Goal: Task Accomplishment & Management: Use online tool/utility

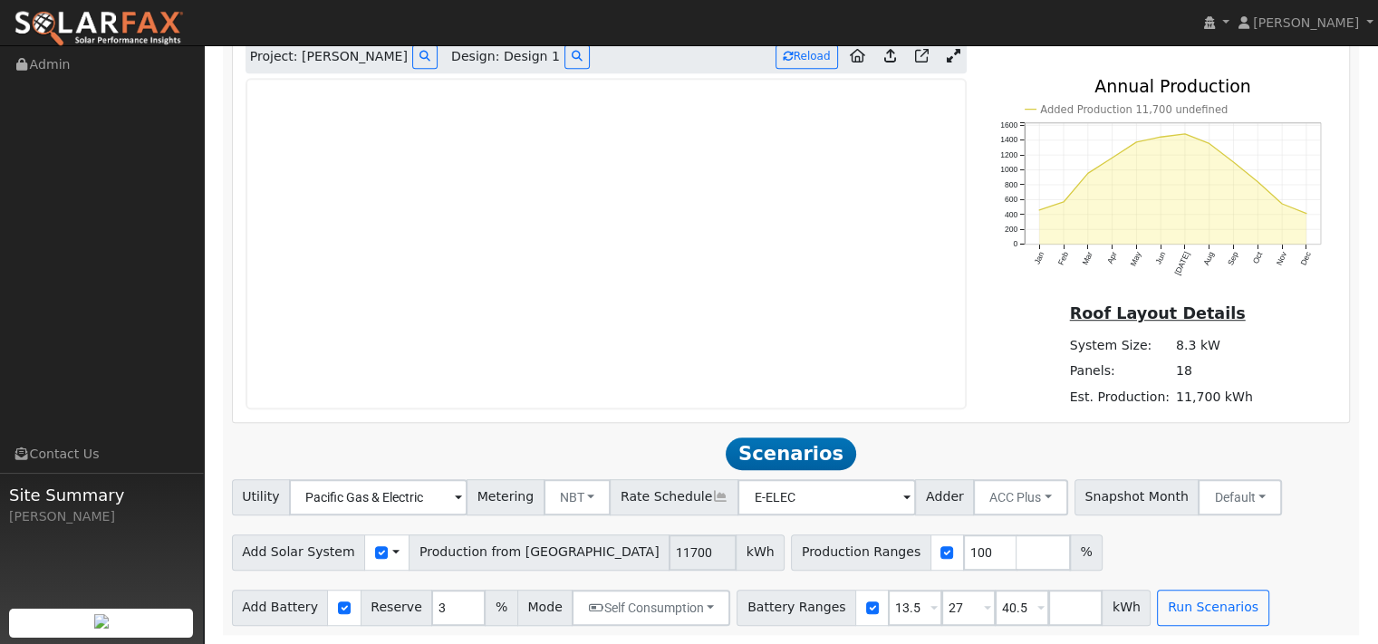
scroll to position [1181, 0]
click at [134, 33] on img at bounding box center [99, 29] width 170 height 38
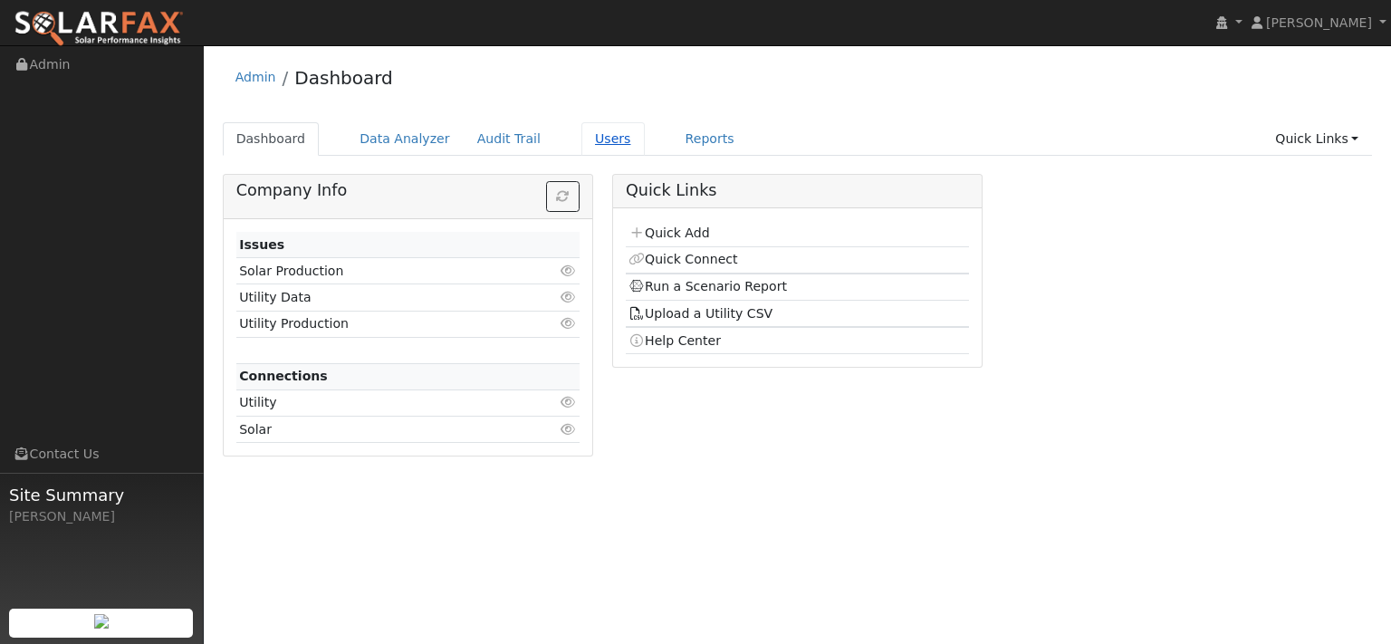
click at [645, 151] on link "Users" at bounding box center [612, 139] width 63 height 34
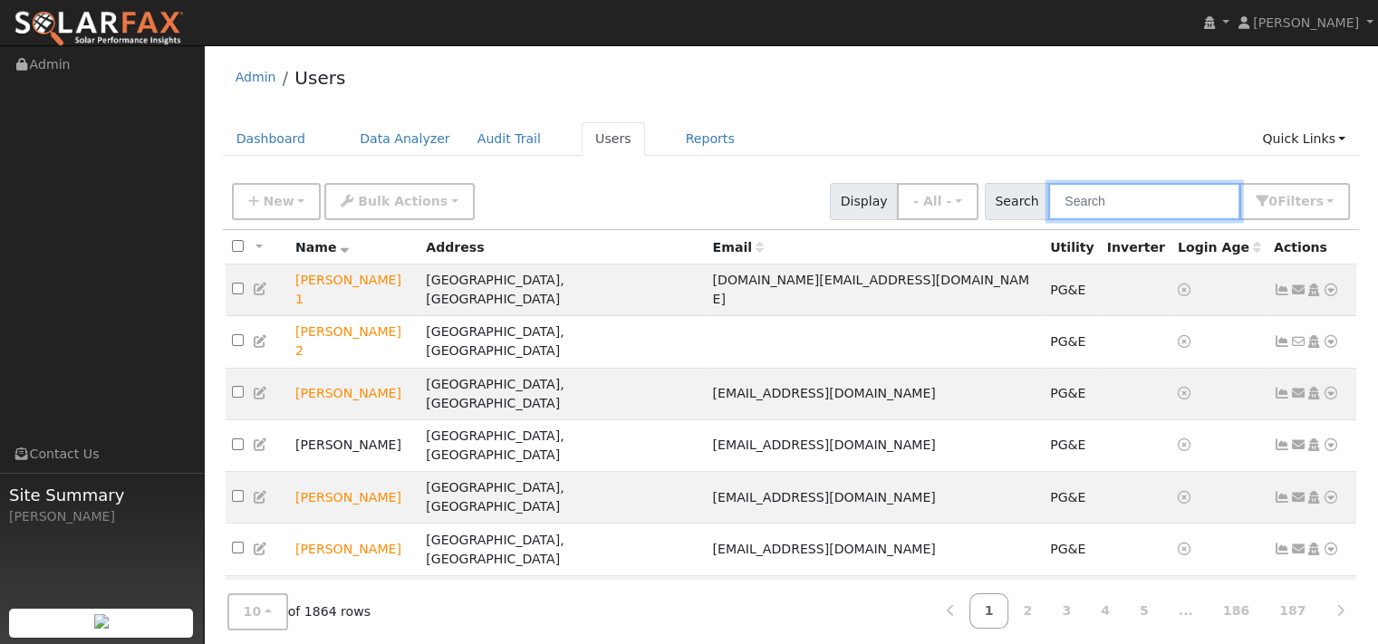
click at [1165, 213] on input "text" at bounding box center [1144, 201] width 192 height 37
paste input "[PERSON_NAME]"
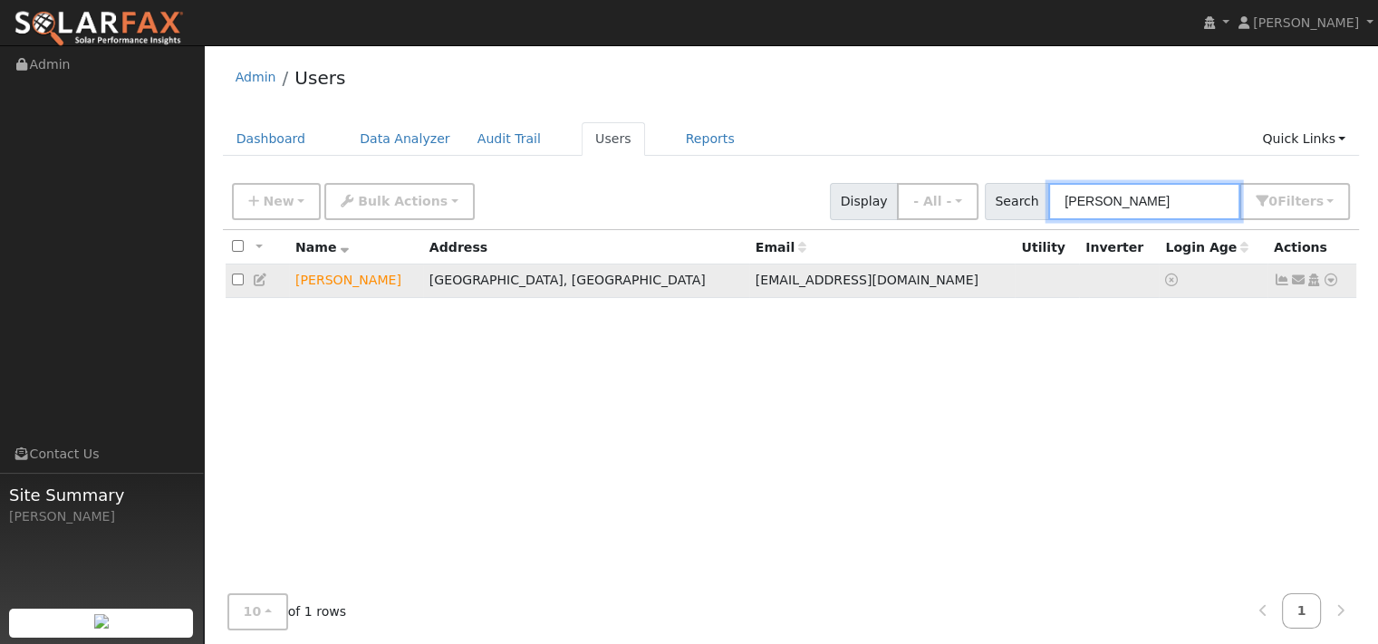
type input "[PERSON_NAME]"
click at [1322, 286] on icon at bounding box center [1330, 280] width 16 height 13
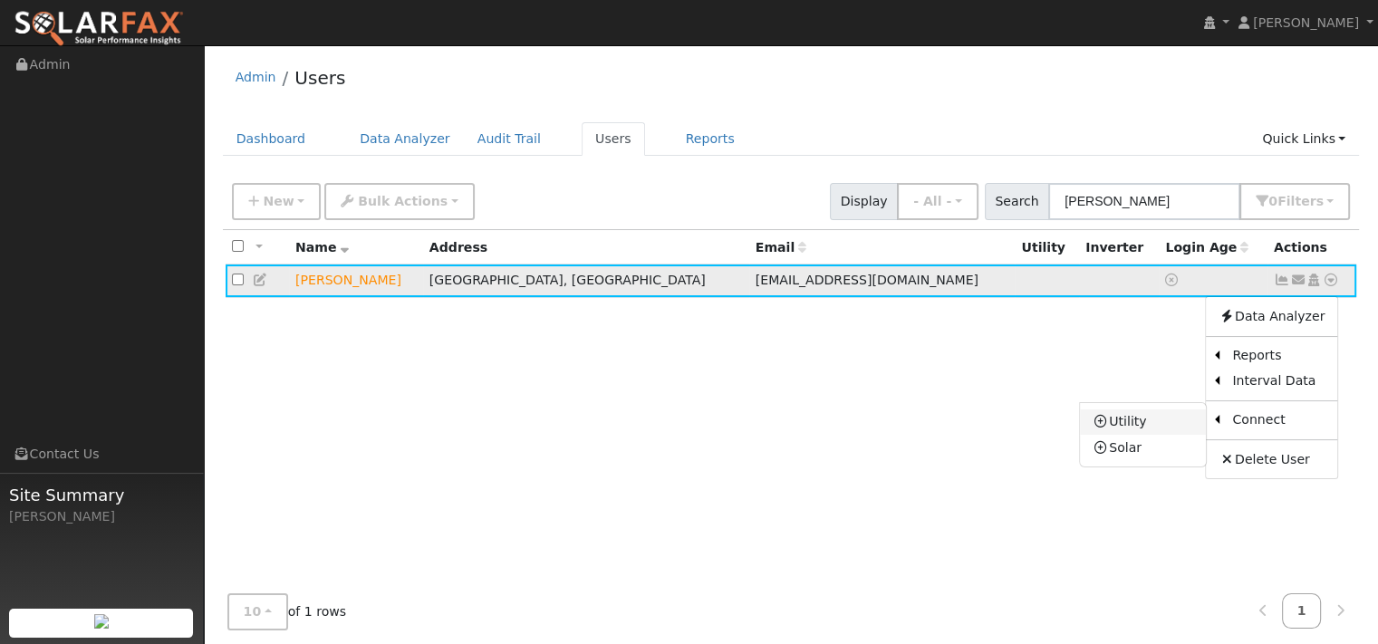
click at [1091, 435] on link "Utility" at bounding box center [1143, 421] width 126 height 25
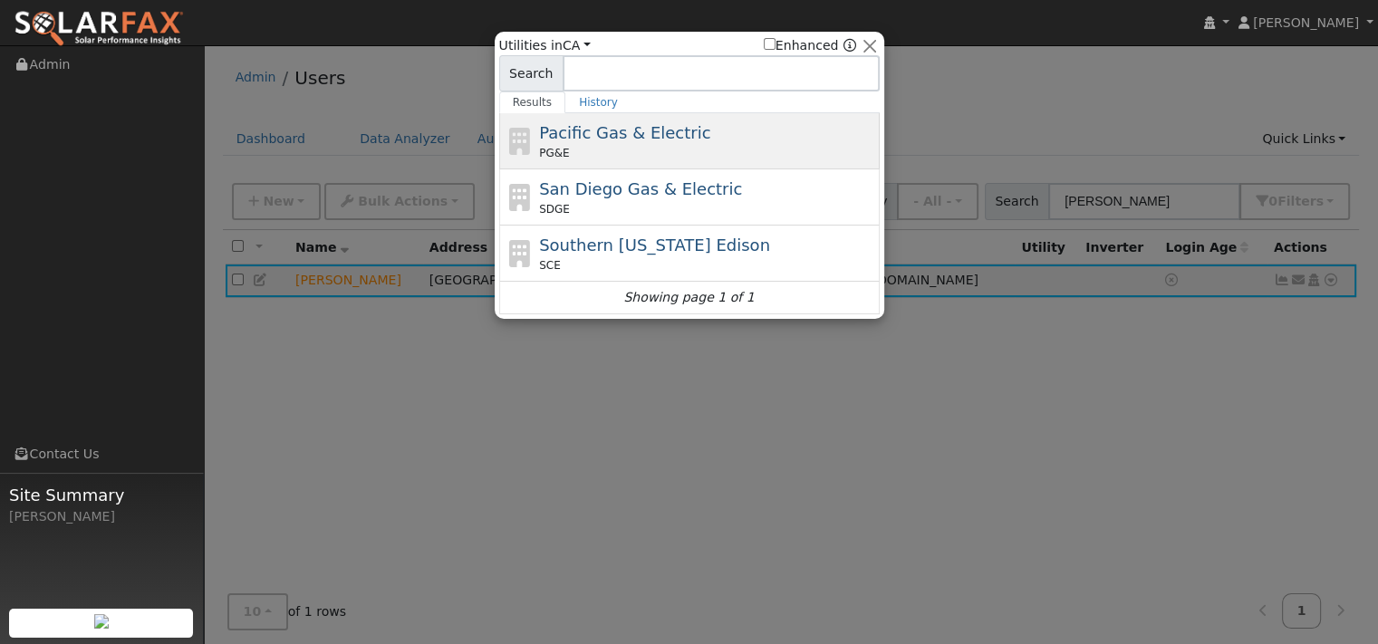
click at [600, 149] on div "Pacific Gas & Electric PG&E" at bounding box center [707, 140] width 336 height 41
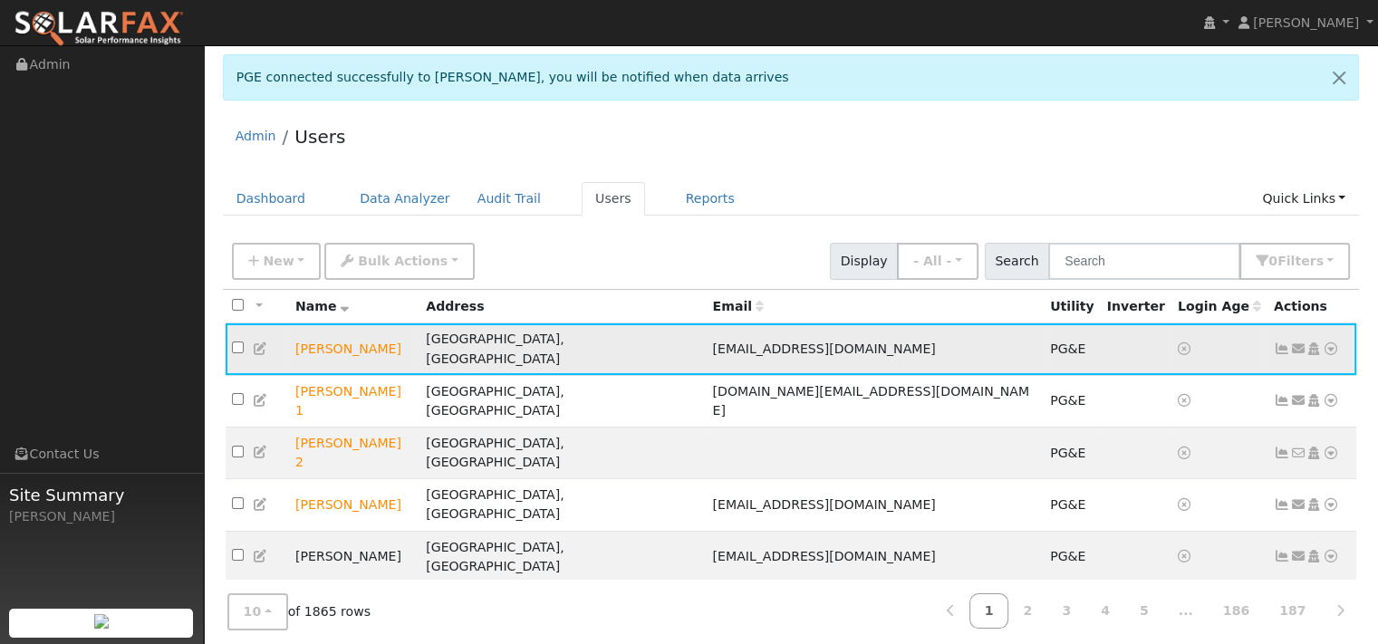
click at [1322, 355] on icon at bounding box center [1330, 348] width 16 height 13
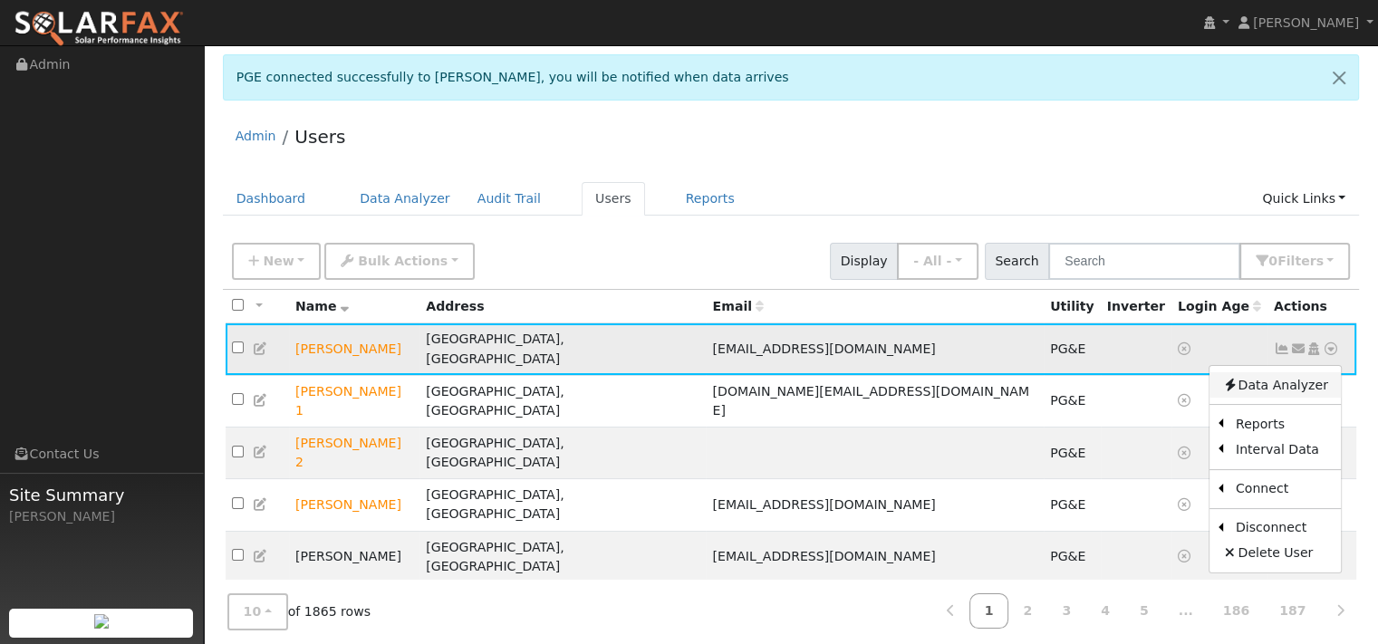
click at [1296, 398] on link "Data Analyzer" at bounding box center [1274, 384] width 131 height 25
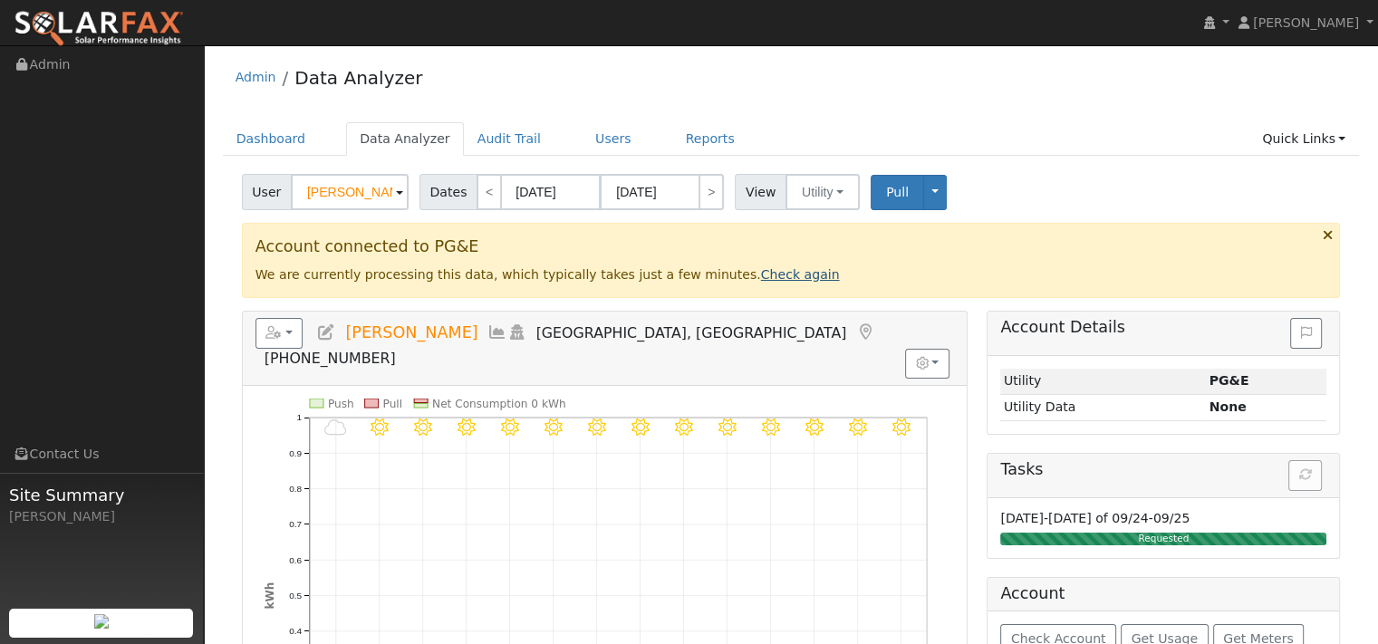
click at [840, 282] on link "Check again" at bounding box center [800, 274] width 79 height 14
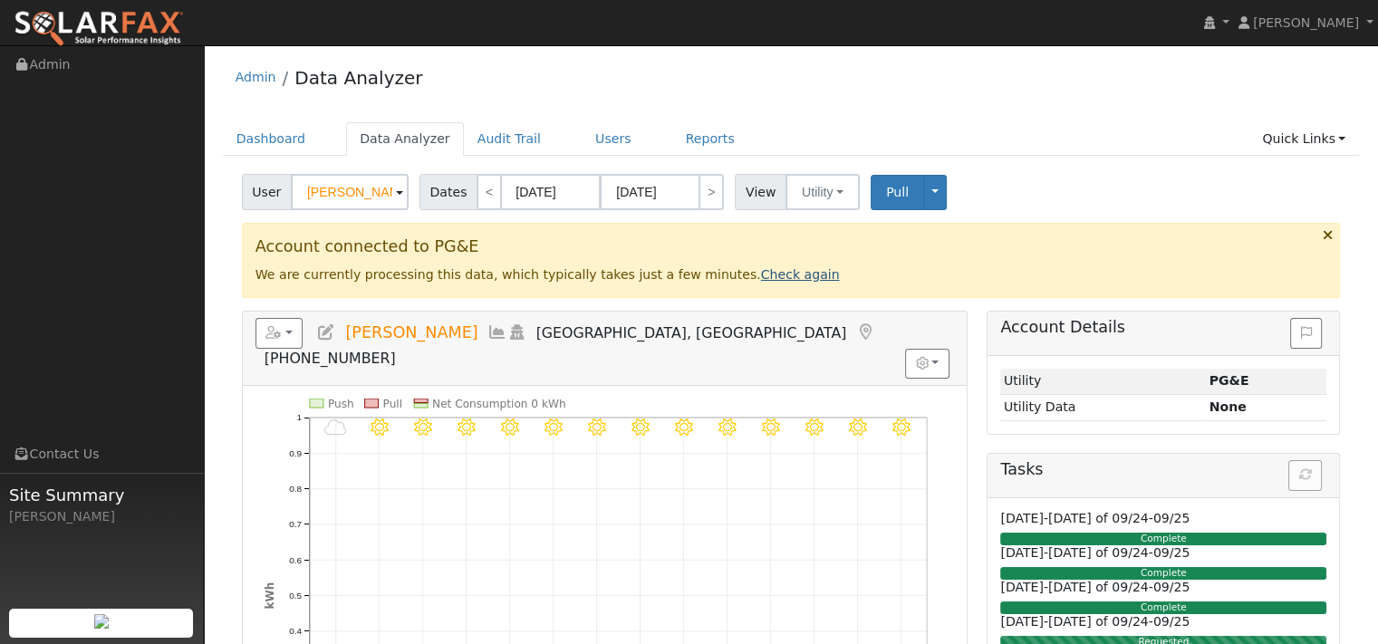
click at [840, 282] on link "Check again" at bounding box center [800, 274] width 79 height 14
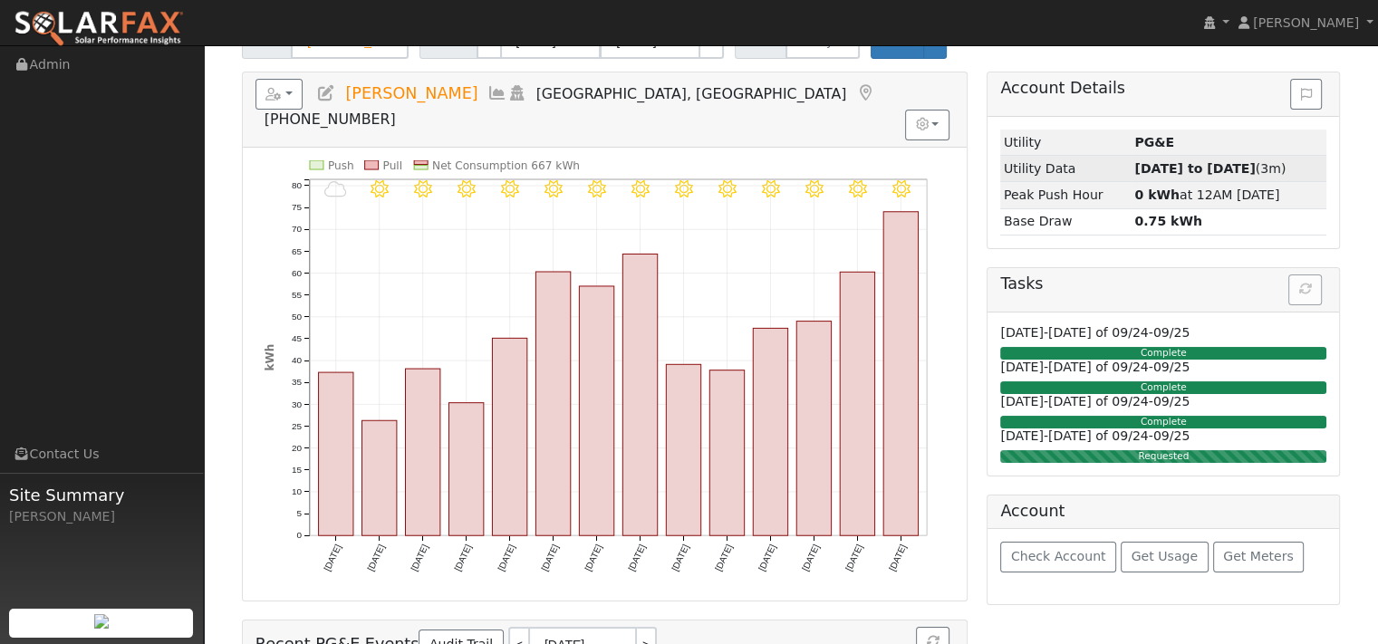
scroll to position [181, 0]
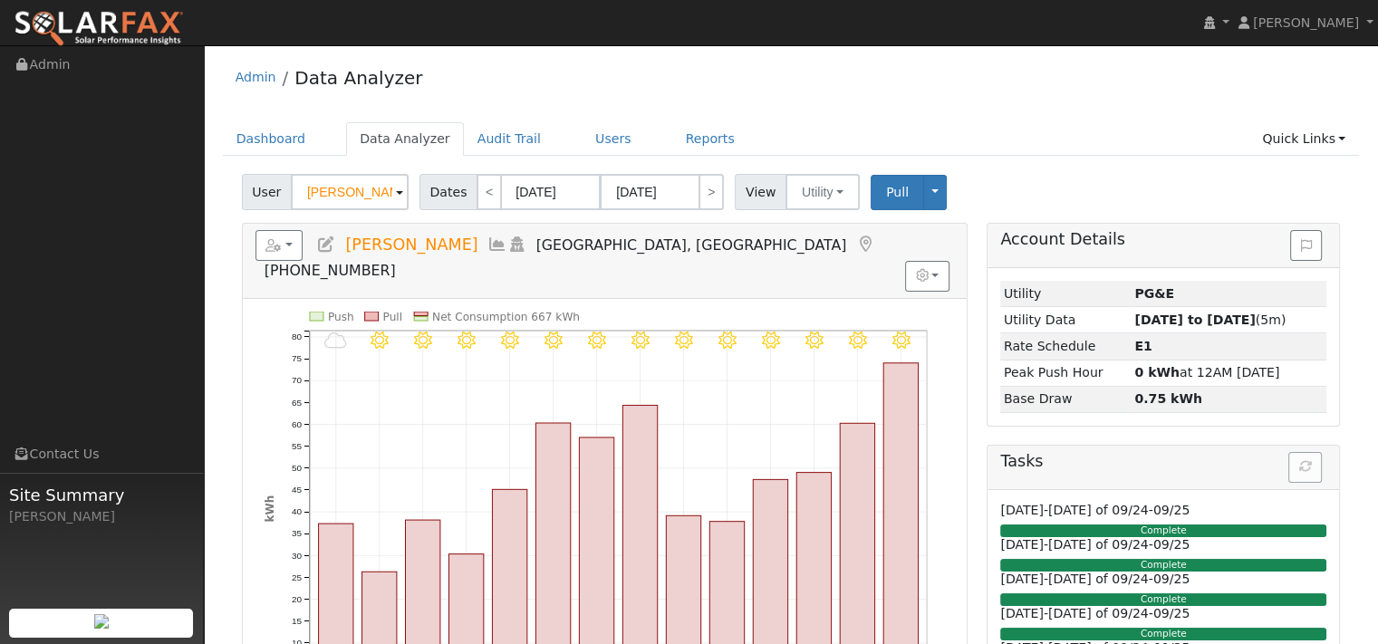
click at [673, 109] on div "Admin Data Analyzer" at bounding box center [791, 81] width 1137 height 55
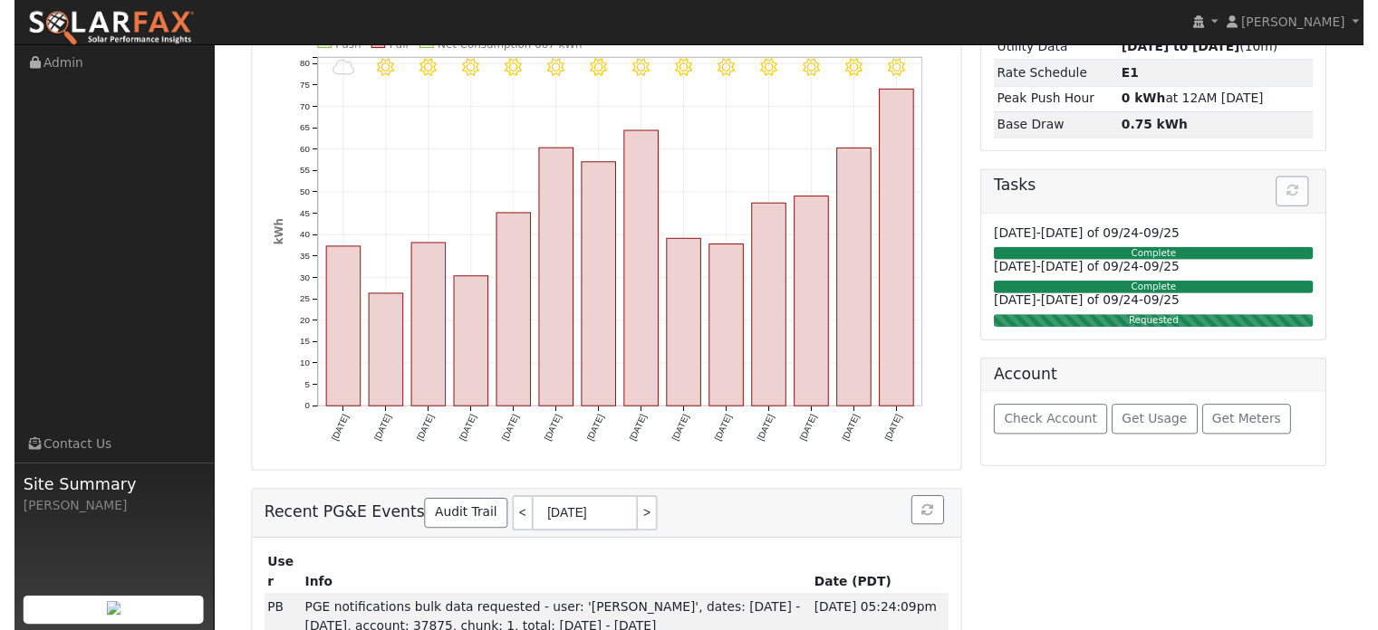
scroll to position [362, 0]
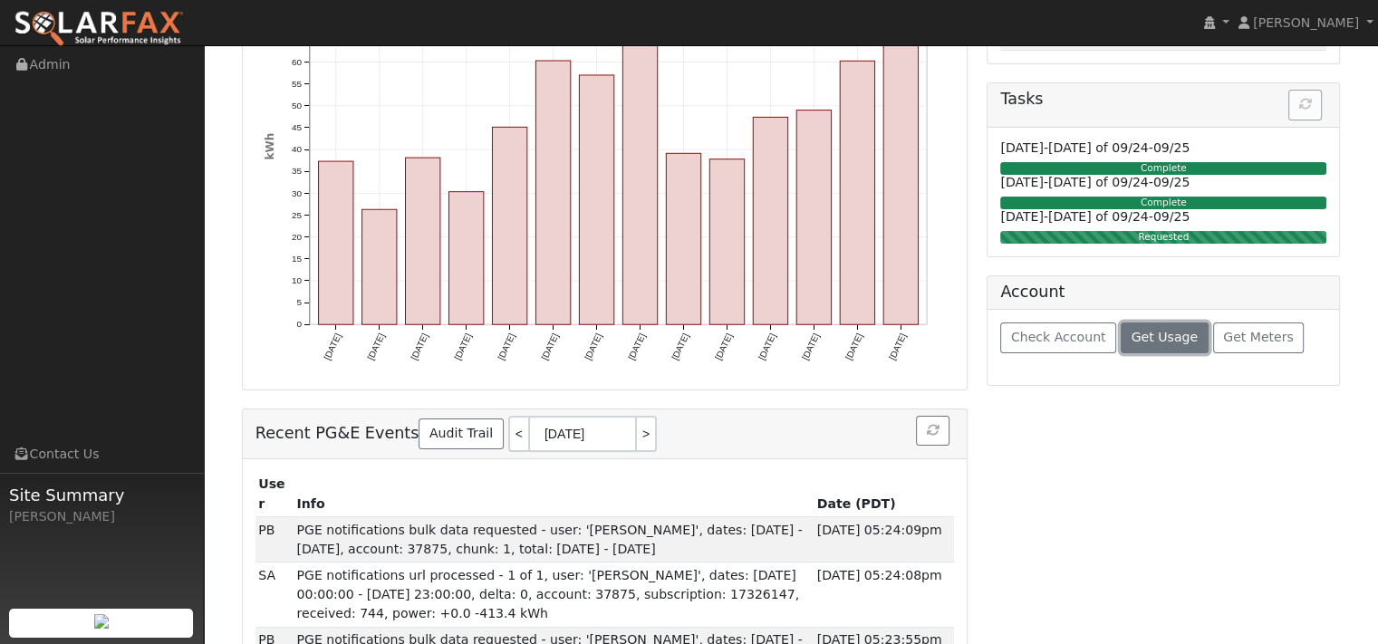
click at [1173, 344] on span "Get Usage" at bounding box center [1164, 337] width 66 height 14
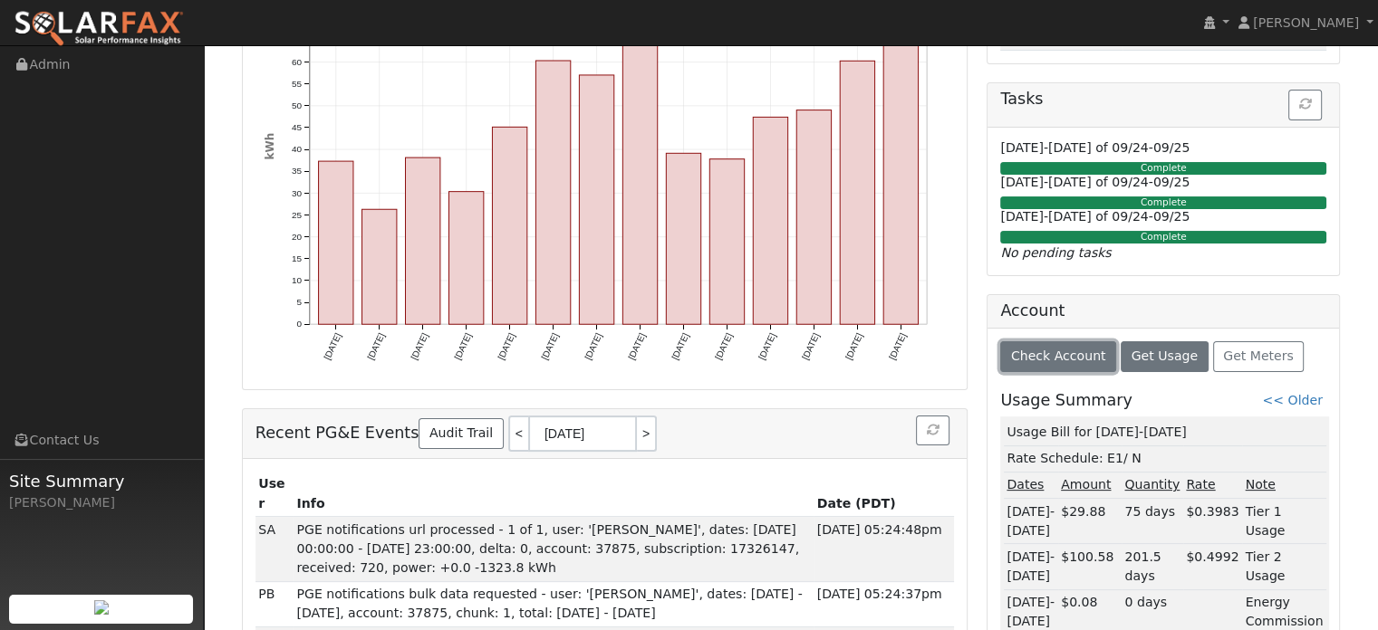
click at [1084, 363] on span "Check Account" at bounding box center [1058, 356] width 95 height 14
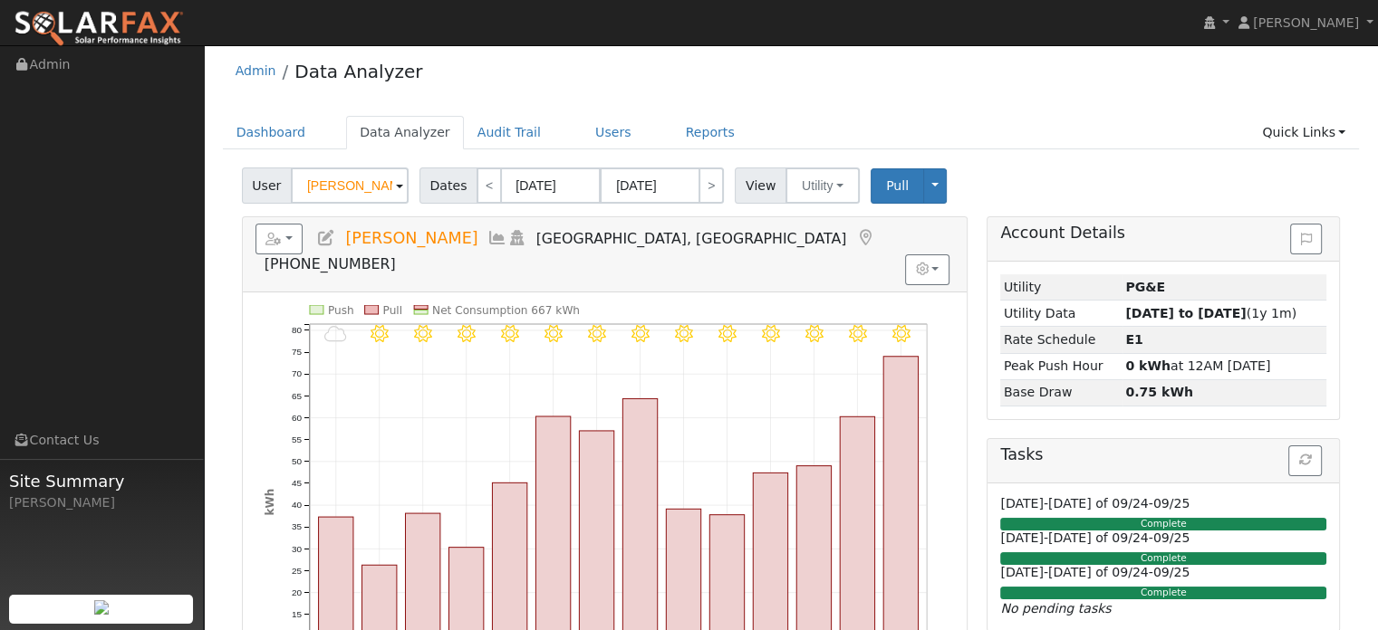
scroll to position [0, 0]
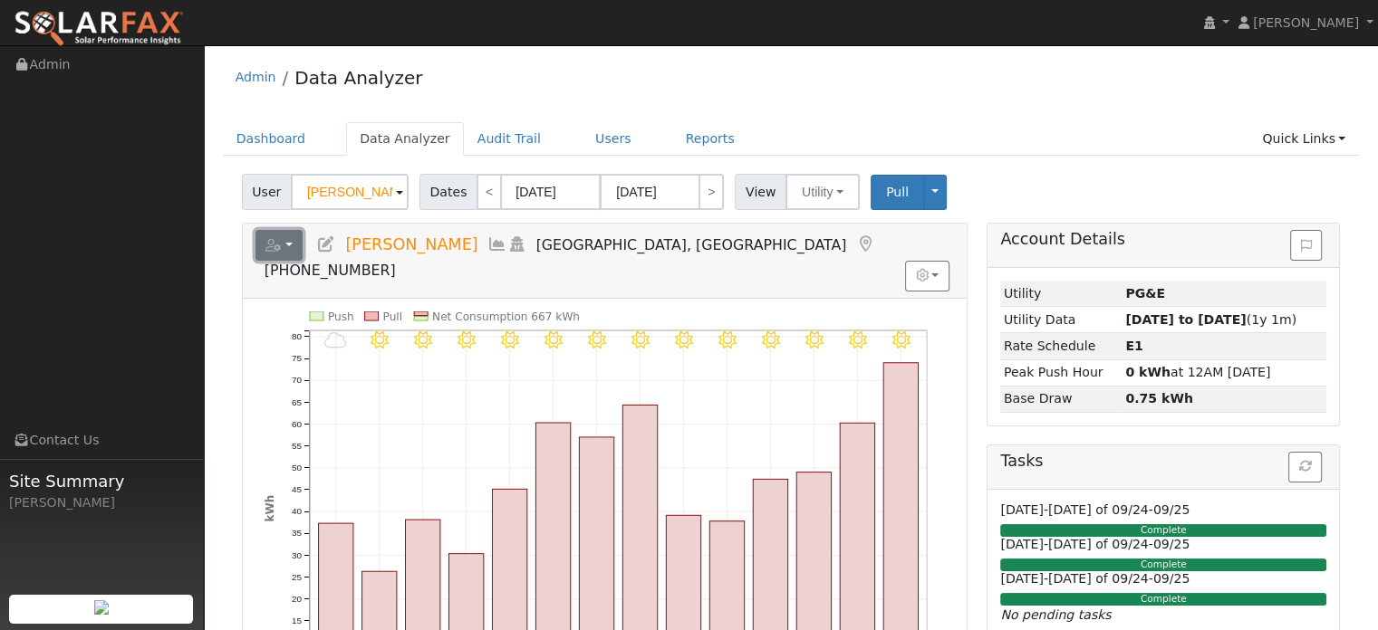
click at [282, 252] on icon "button" at bounding box center [273, 245] width 16 height 13
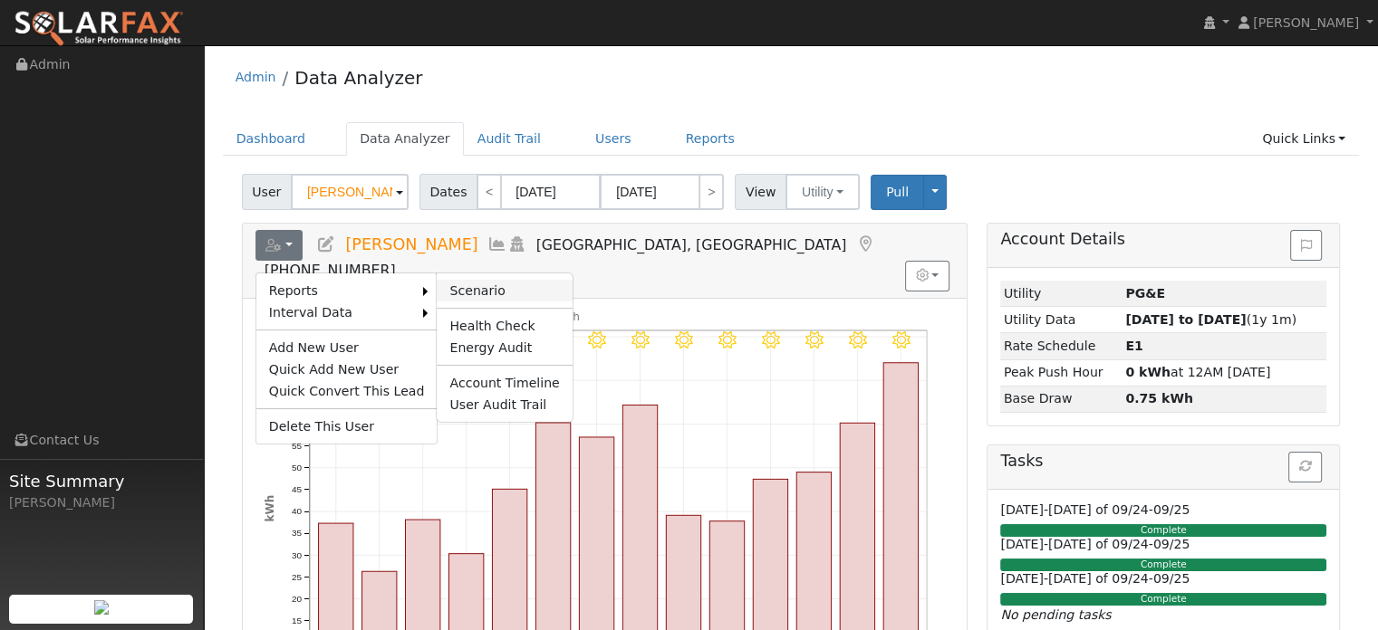
click at [506, 302] on link "Scenario" at bounding box center [504, 291] width 135 height 22
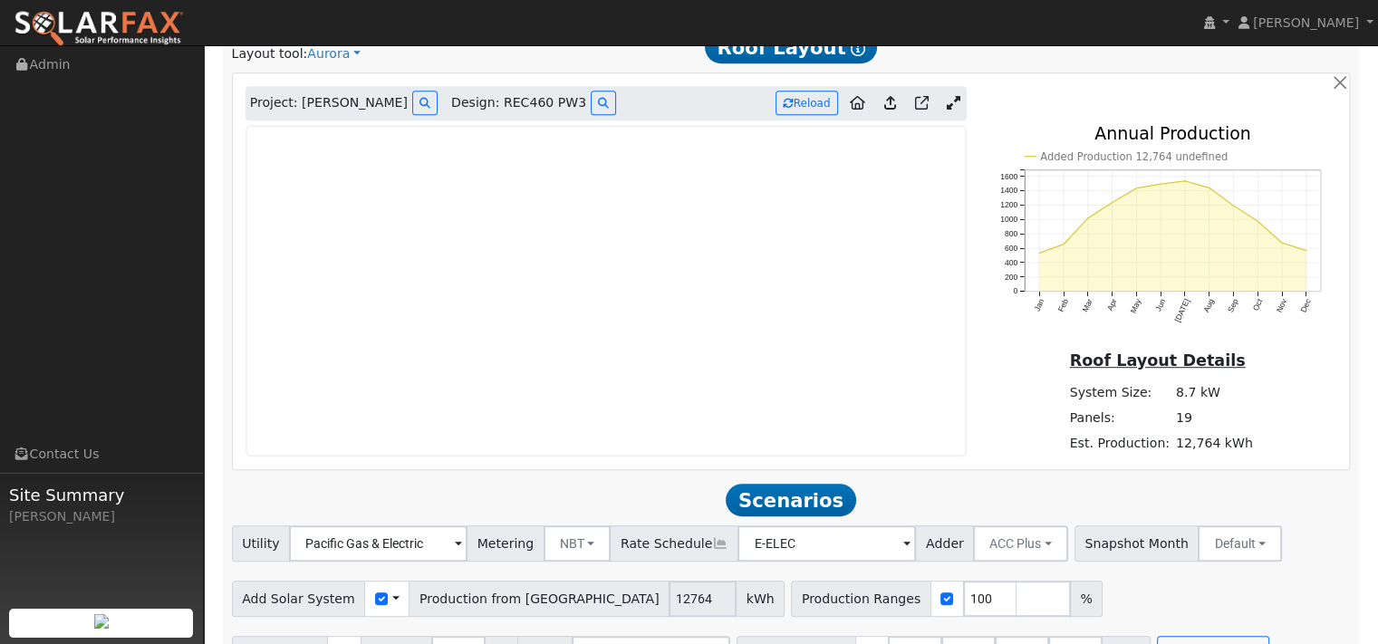
scroll to position [1087, 0]
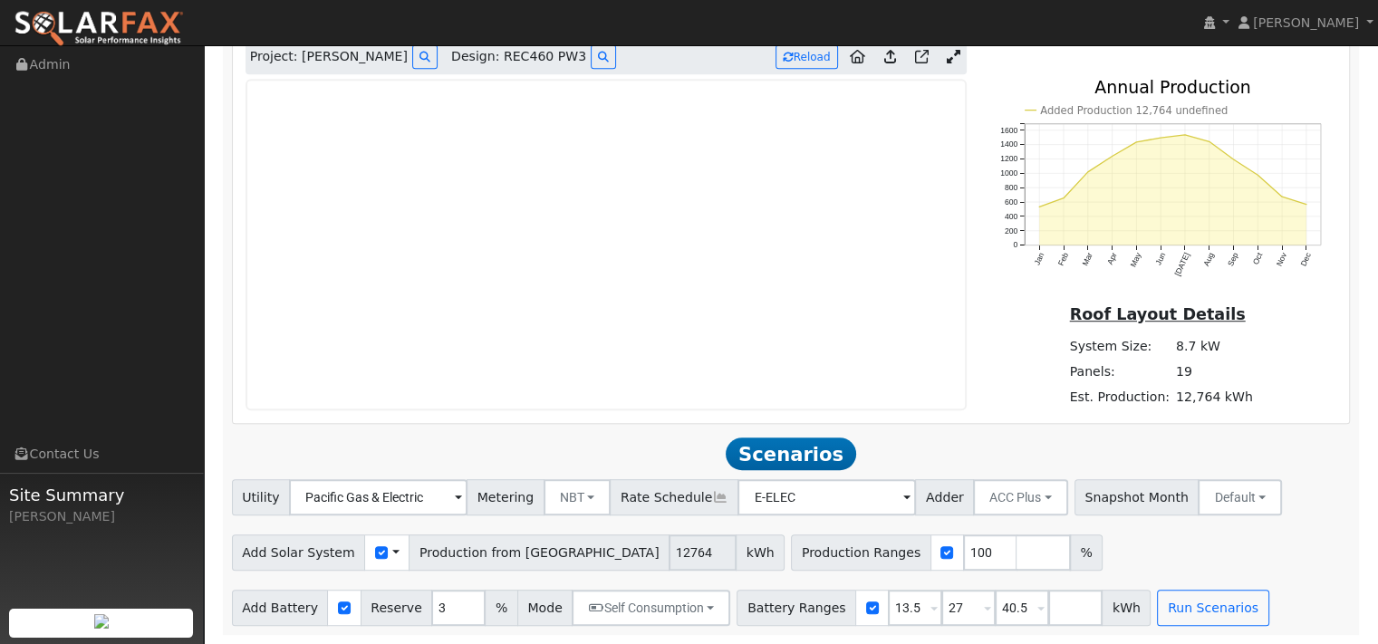
click at [884, 63] on icon at bounding box center [890, 57] width 12 height 14
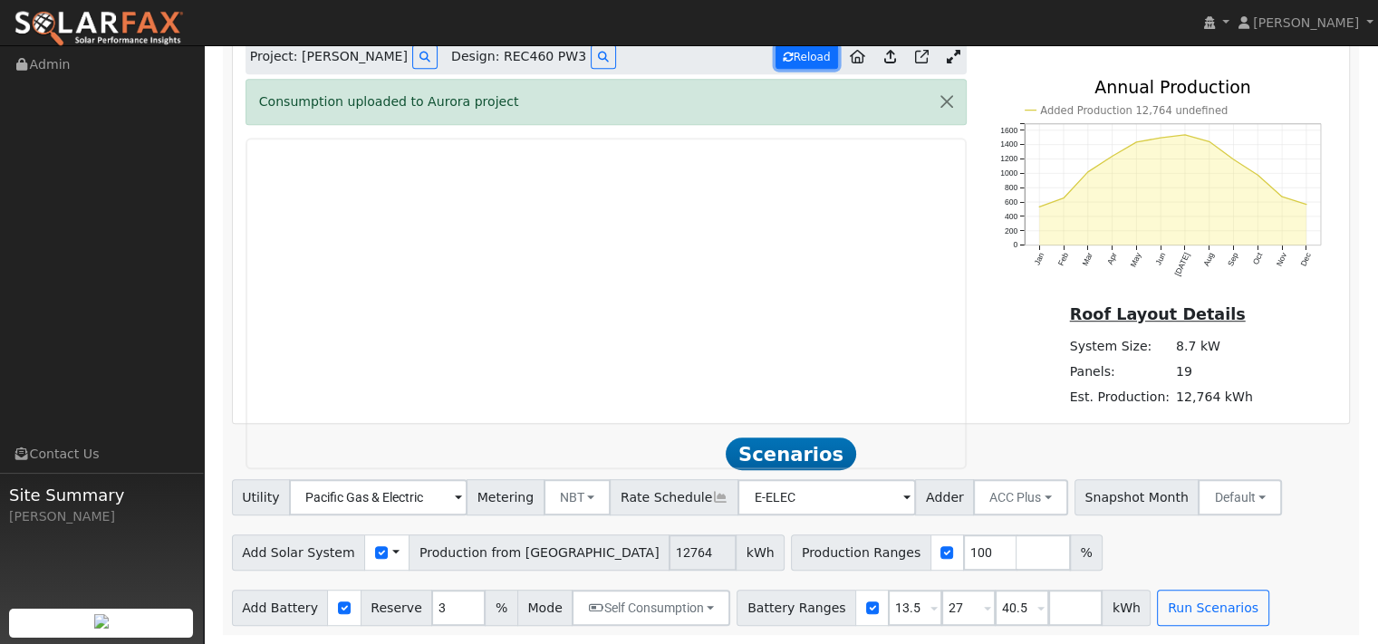
click at [785, 69] on button "Reload" at bounding box center [806, 56] width 62 height 24
click at [946, 63] on icon at bounding box center [953, 57] width 14 height 14
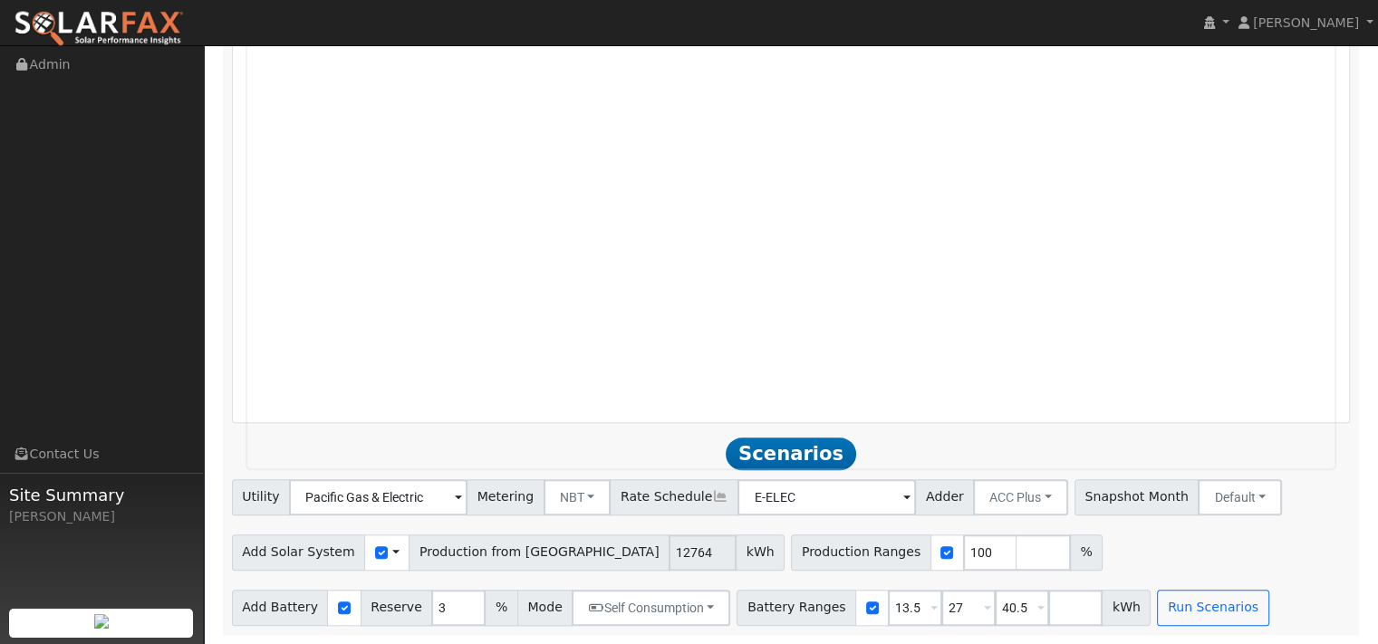
scroll to position [1849, 0]
drag, startPoint x: 783, startPoint y: 375, endPoint x: 757, endPoint y: 417, distance: 48.8
click at [757, 473] on div "Utility Pacific Gas & Electric Metering NBT NEM NBT Rate Schedule E-ELEC Adder …" at bounding box center [790, 494] width 1125 height 43
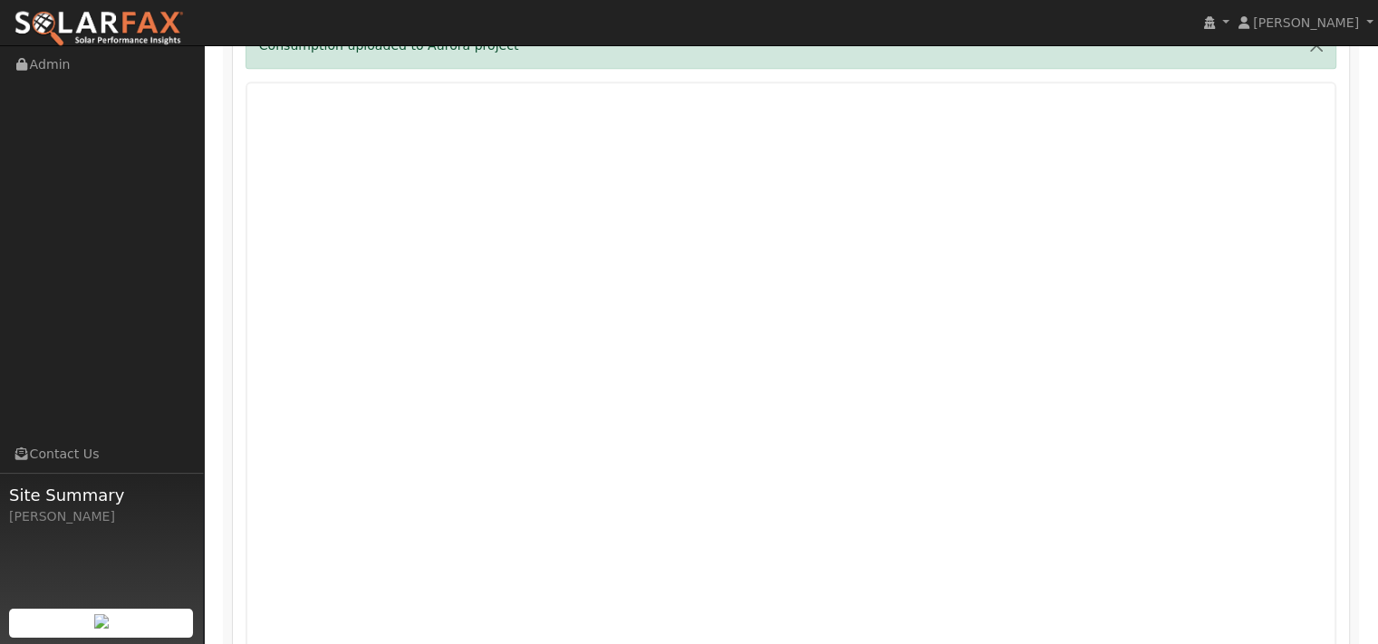
scroll to position [953, 0]
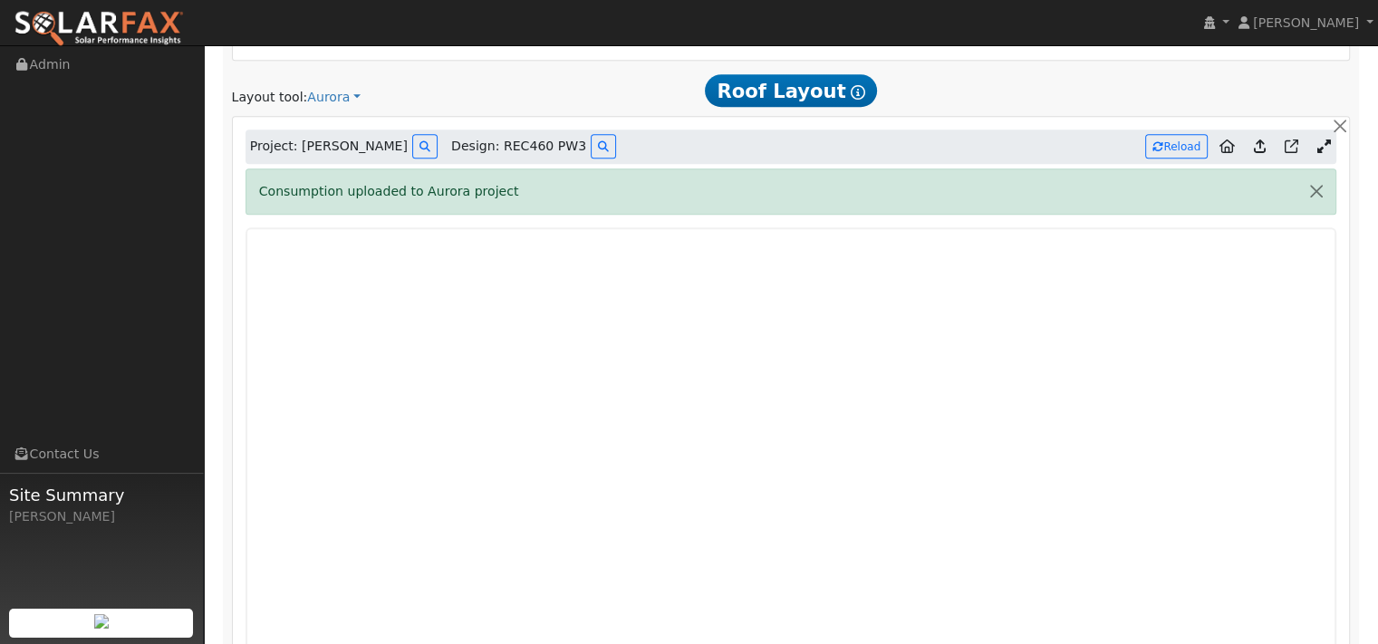
click at [1254, 153] on icon at bounding box center [1260, 146] width 12 height 14
click at [1307, 214] on button "button" at bounding box center [1316, 191] width 38 height 44
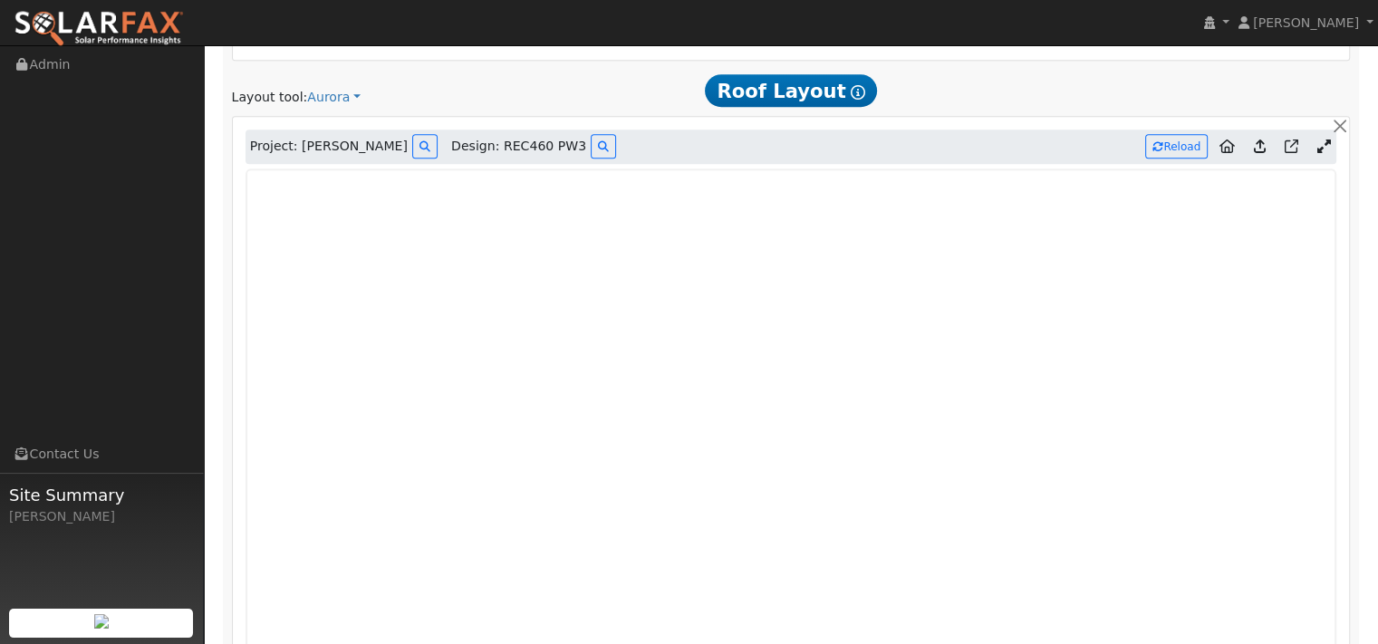
click at [1254, 153] on icon at bounding box center [1260, 146] width 12 height 14
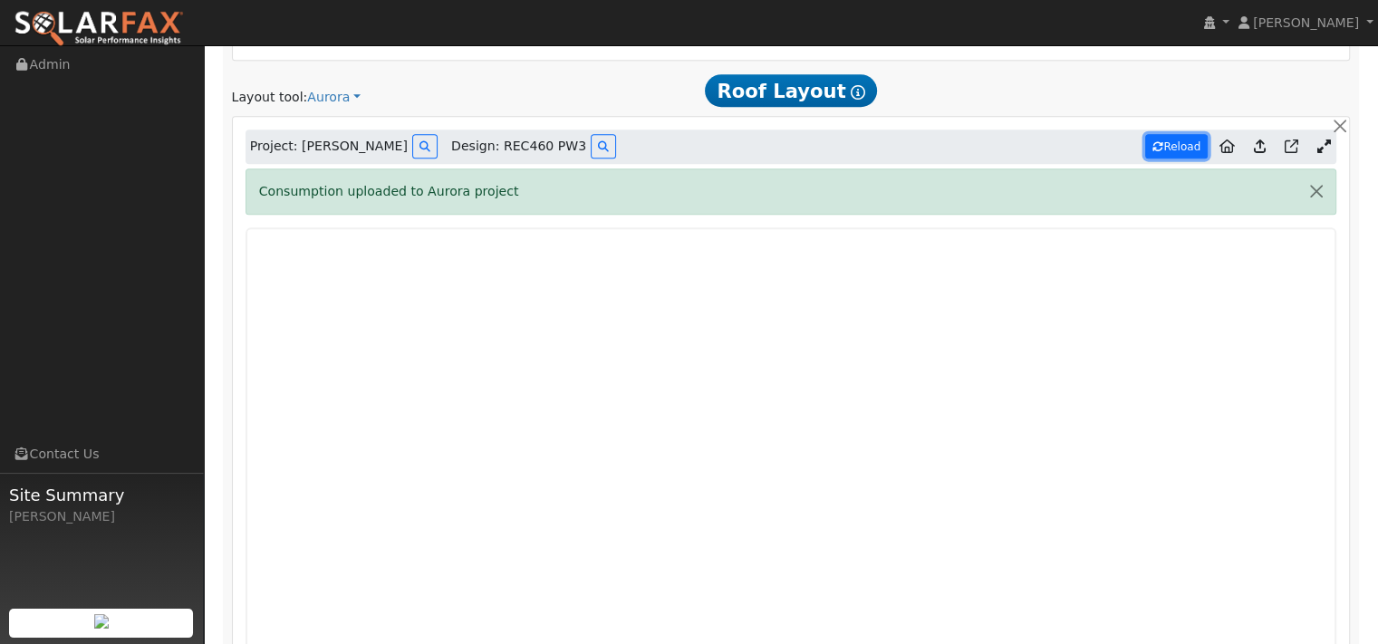
click at [1164, 159] on button "Reload" at bounding box center [1176, 146] width 62 height 24
type input "14329"
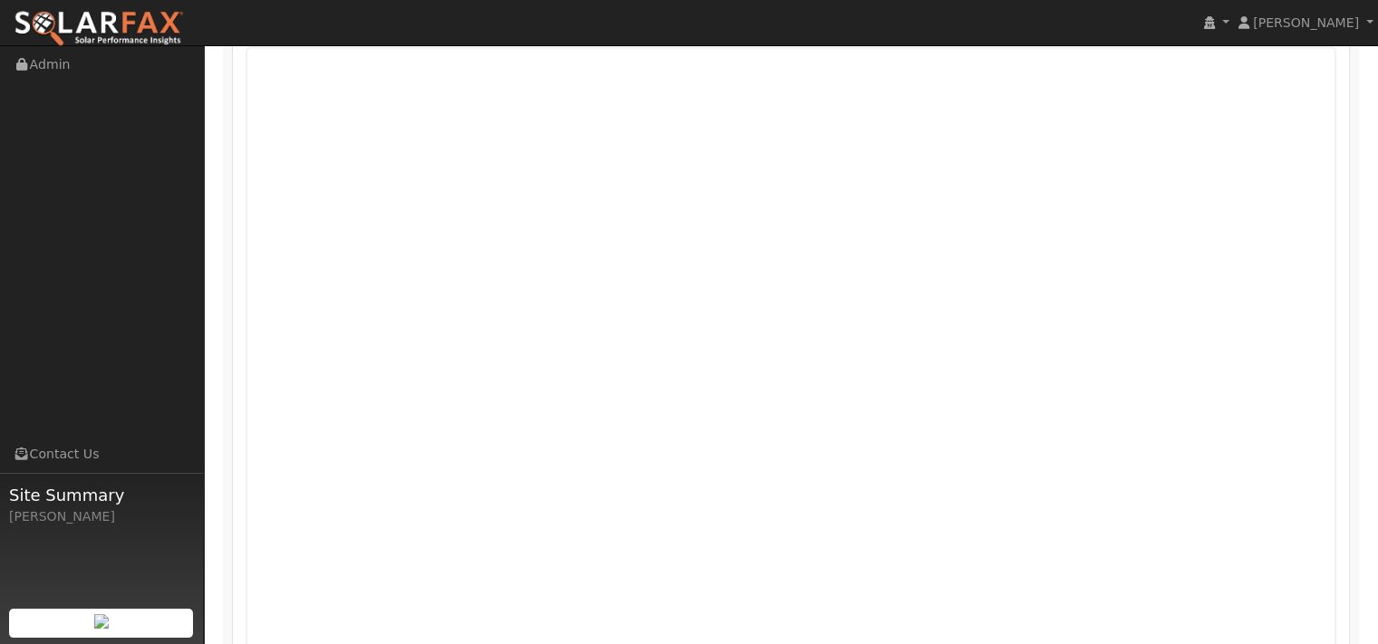
scroll to position [1134, 0]
